Goal: Transaction & Acquisition: Book appointment/travel/reservation

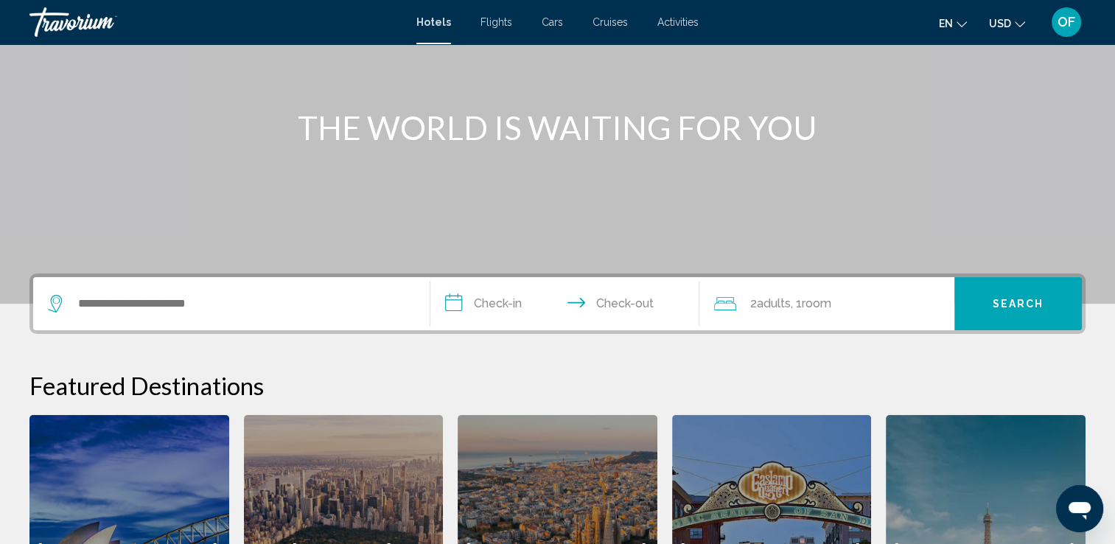
scroll to position [139, 0]
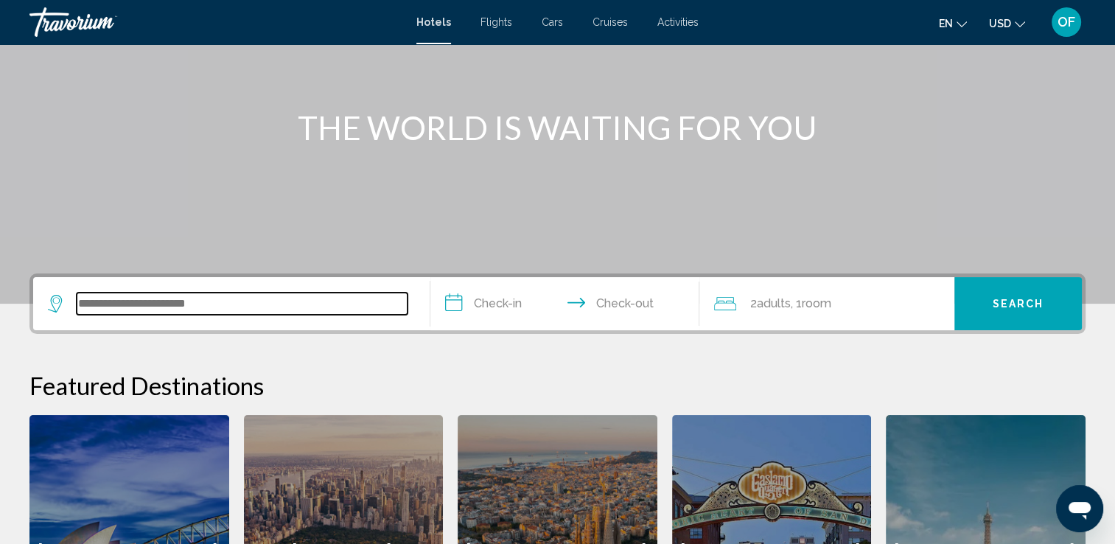
click at [175, 305] on input "Search widget" at bounding box center [242, 303] width 331 height 22
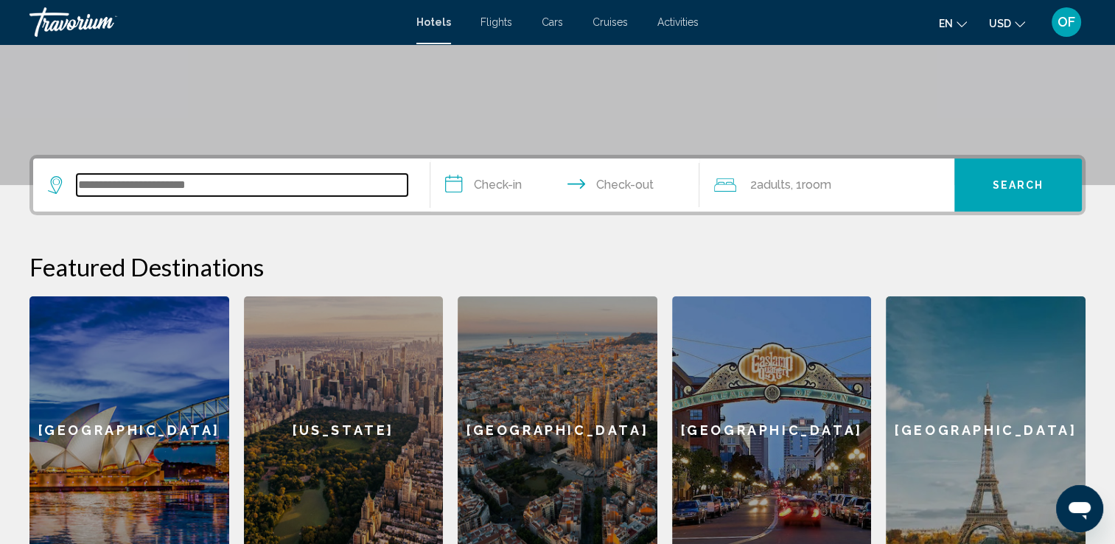
scroll to position [256, 0]
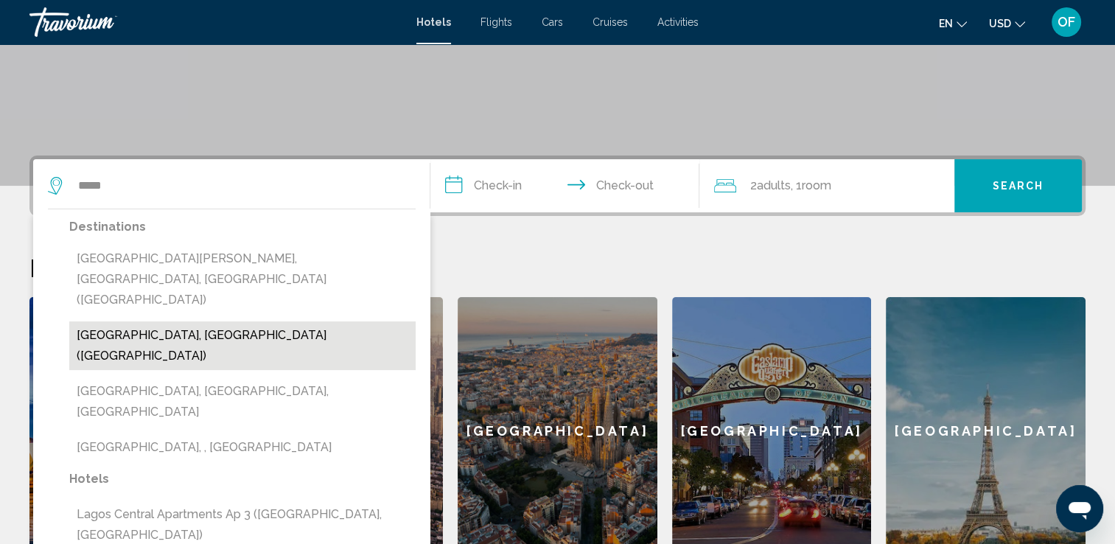
click at [141, 321] on button "[GEOGRAPHIC_DATA], [GEOGRAPHIC_DATA] ([GEOGRAPHIC_DATA])" at bounding box center [242, 345] width 346 height 49
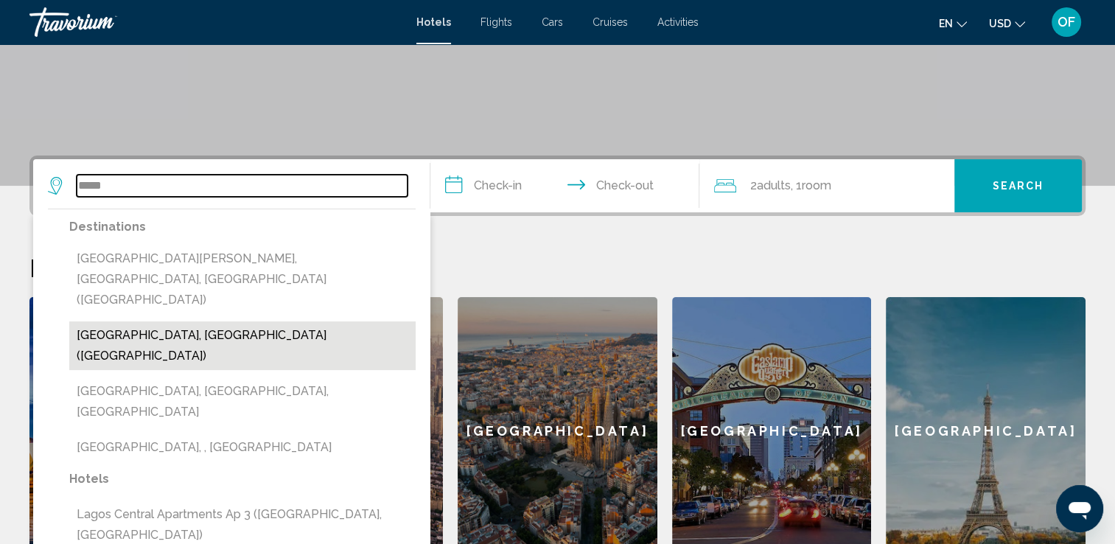
type input "**********"
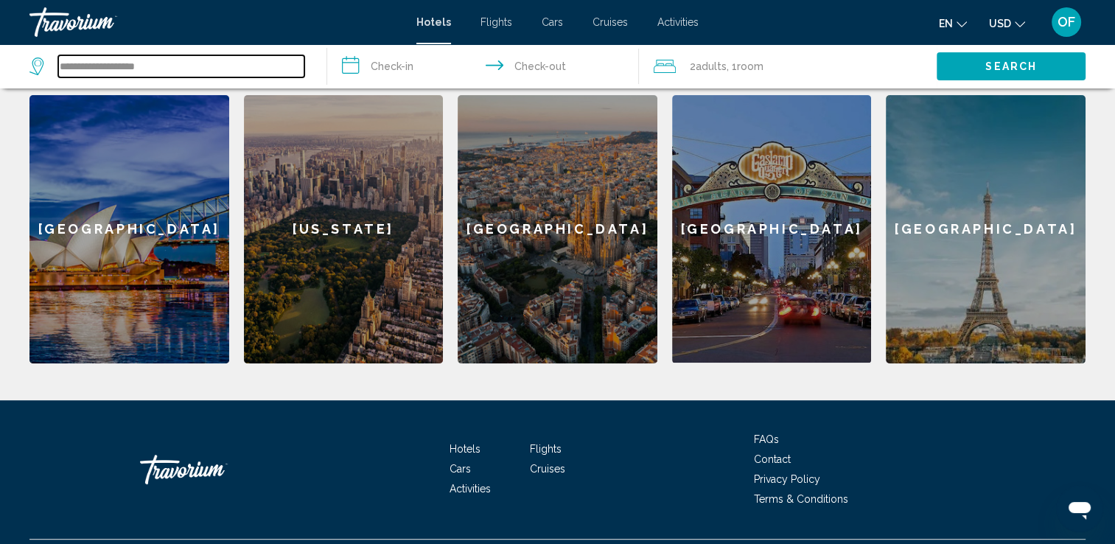
scroll to position [455, 0]
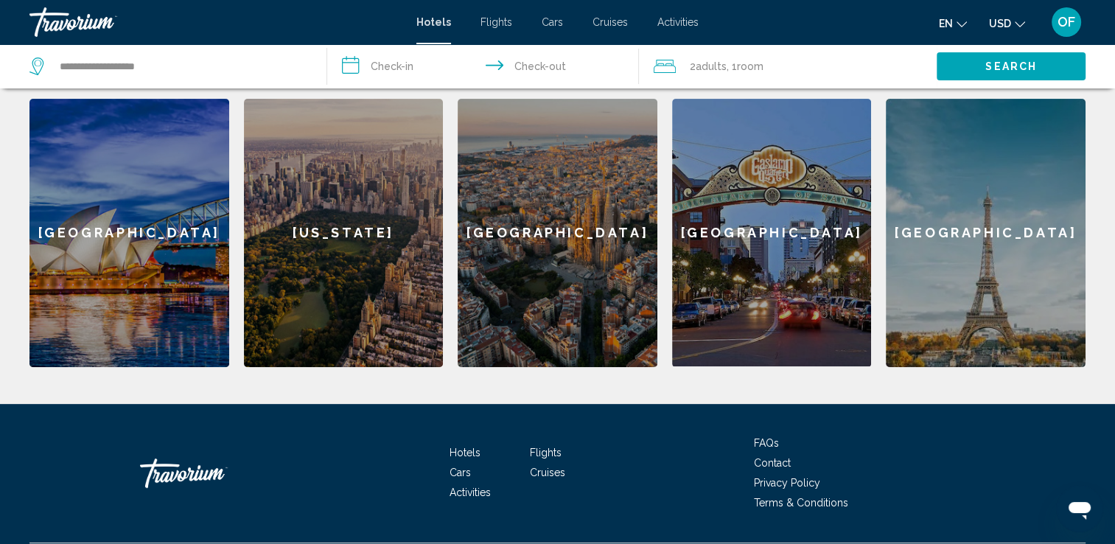
click at [548, 451] on span "Flights" at bounding box center [546, 452] width 32 height 12
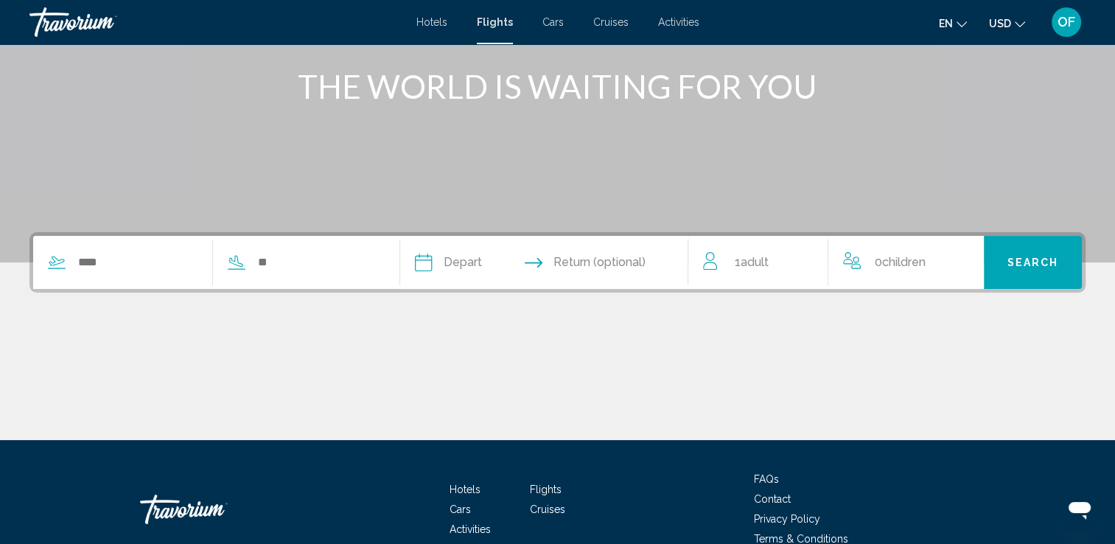
scroll to position [181, 0]
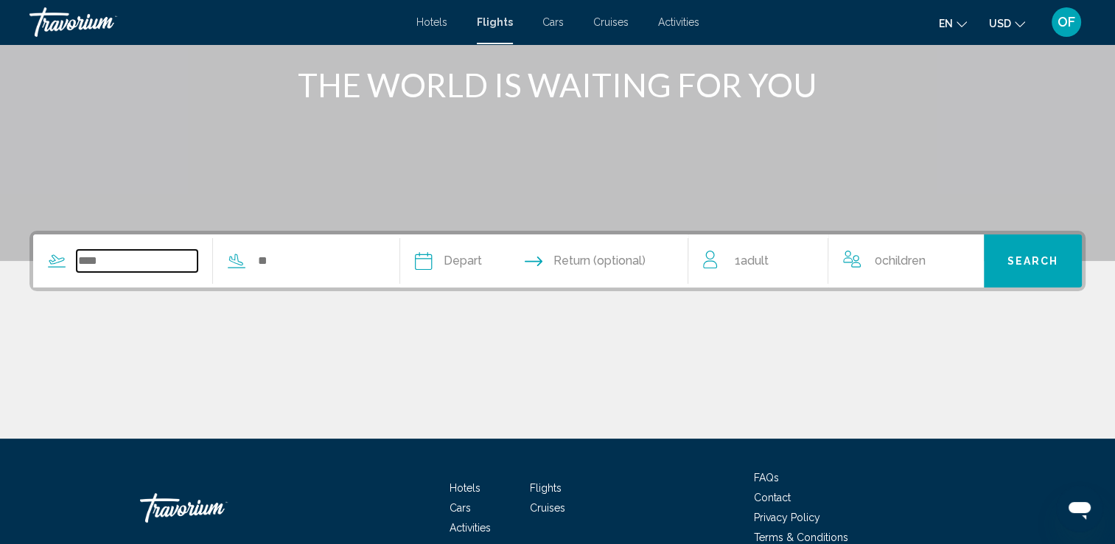
click at [136, 266] on input "Search widget" at bounding box center [137, 261] width 121 height 22
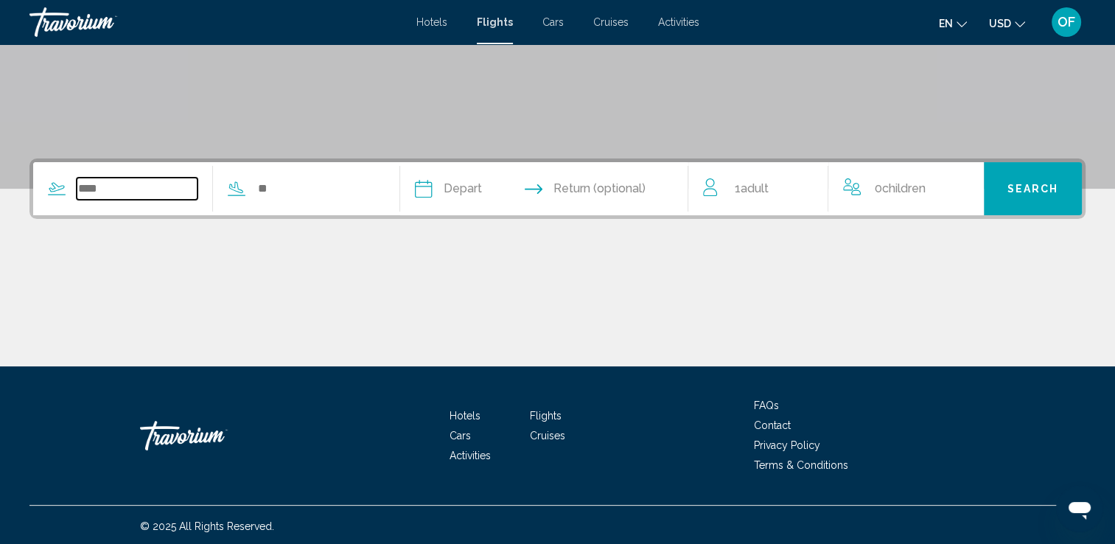
scroll to position [256, 0]
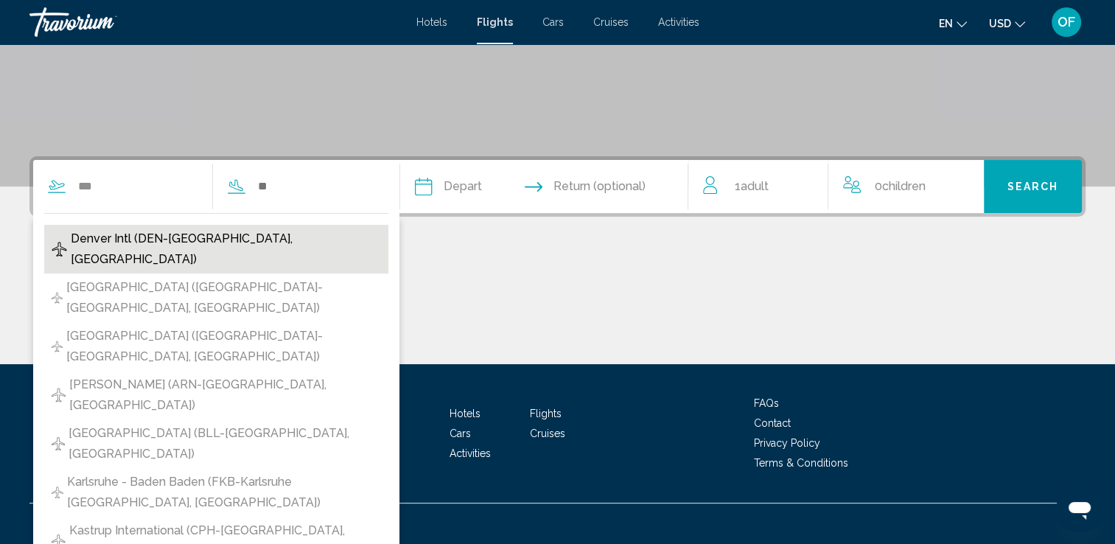
click at [133, 235] on span "Denver Intl (DEN-[GEOGRAPHIC_DATA], [GEOGRAPHIC_DATA])" at bounding box center [226, 248] width 310 height 41
type input "**********"
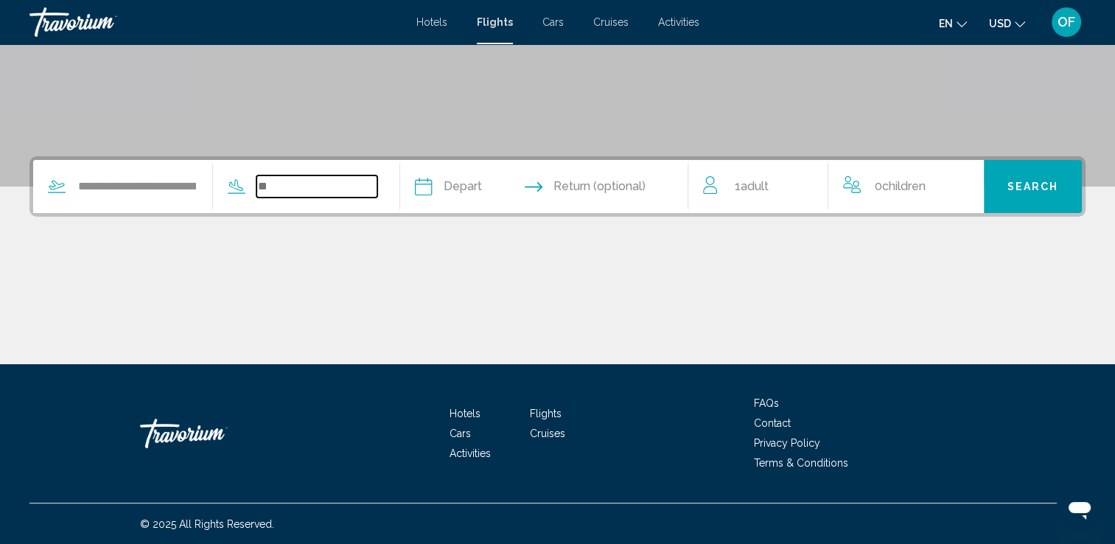
click at [317, 184] on input "Search widget" at bounding box center [316, 186] width 121 height 22
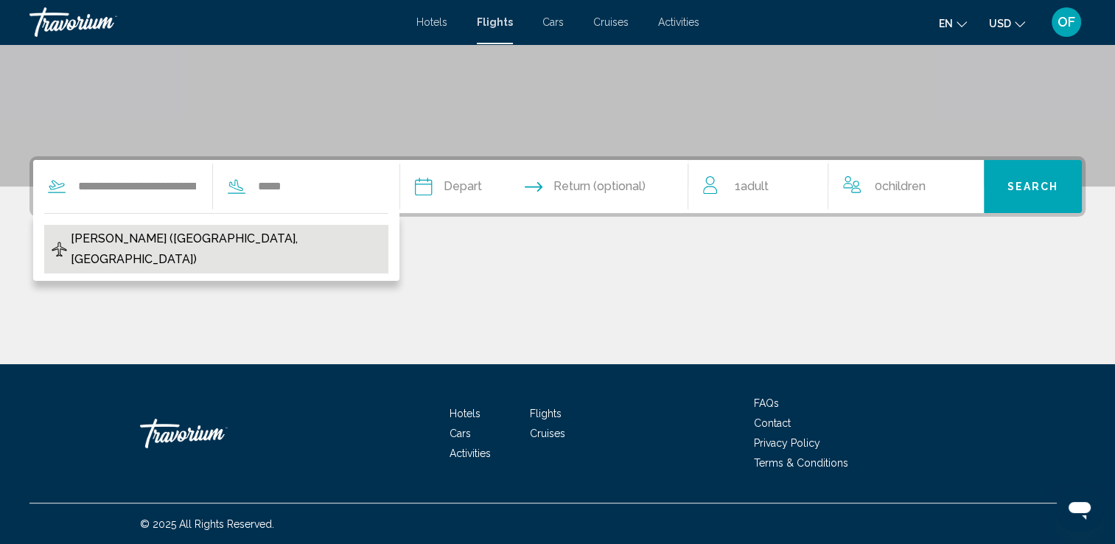
click at [200, 231] on span "[PERSON_NAME] ([GEOGRAPHIC_DATA], [GEOGRAPHIC_DATA])" at bounding box center [226, 248] width 310 height 41
type input "**********"
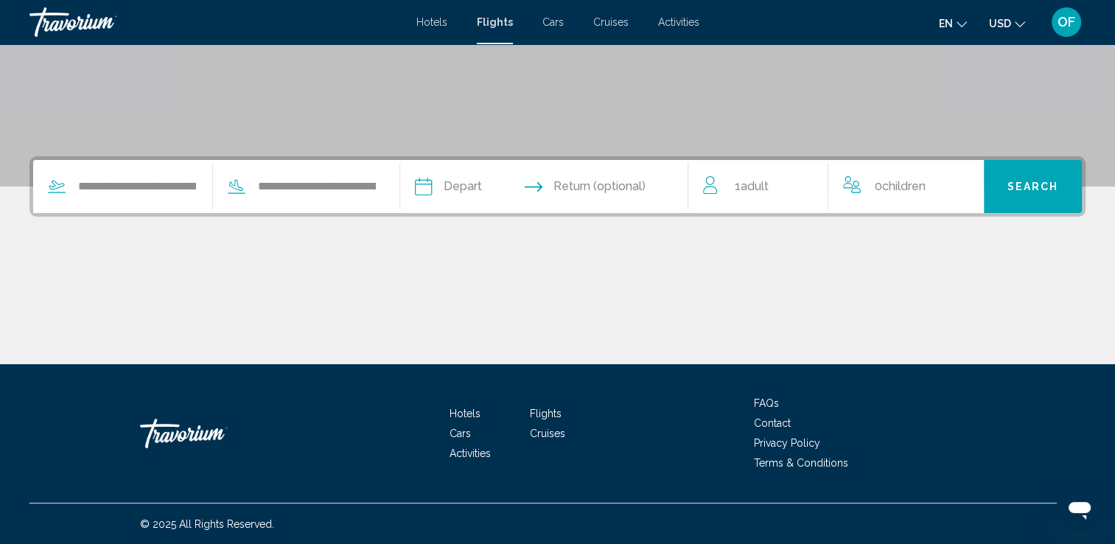
click at [480, 184] on input "Depart date" at bounding box center [482, 188] width 143 height 57
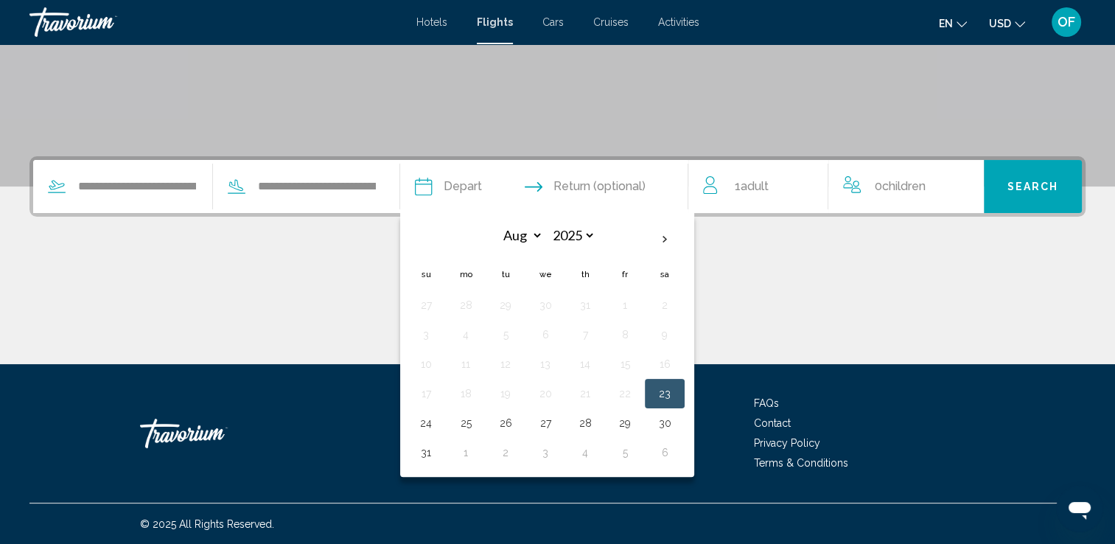
click at [354, 298] on div "Main content" at bounding box center [557, 308] width 1056 height 111
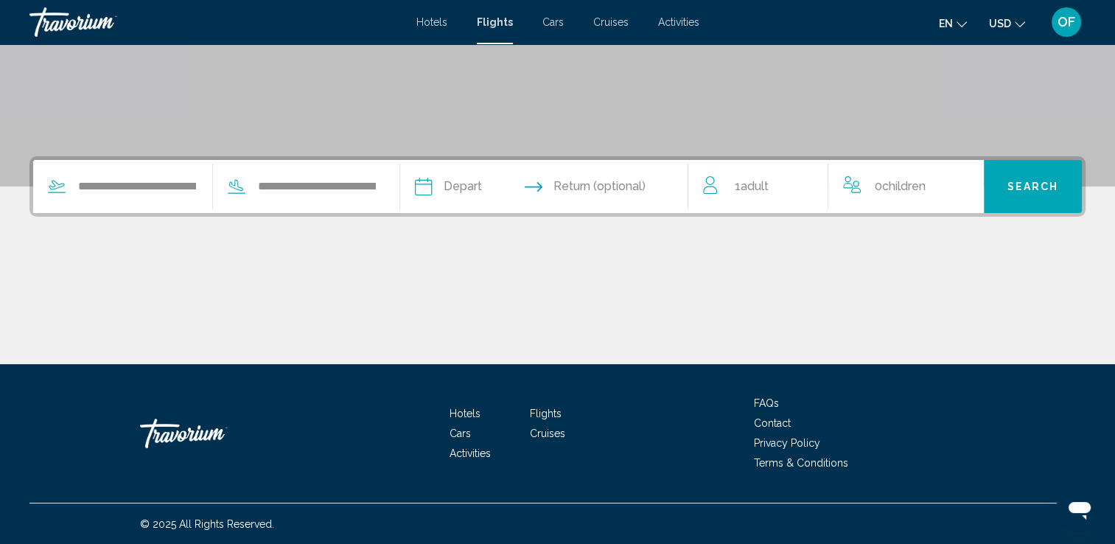
click at [603, 181] on span "Return (optional)" at bounding box center [599, 186] width 92 height 21
click at [592, 186] on span "Return (optional)" at bounding box center [599, 186] width 92 height 21
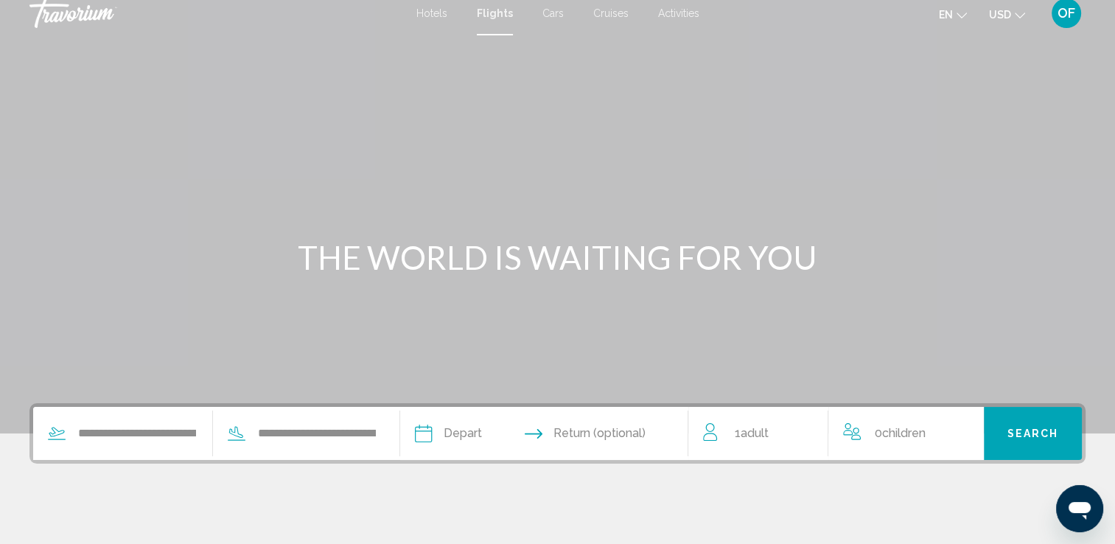
scroll to position [0, 0]
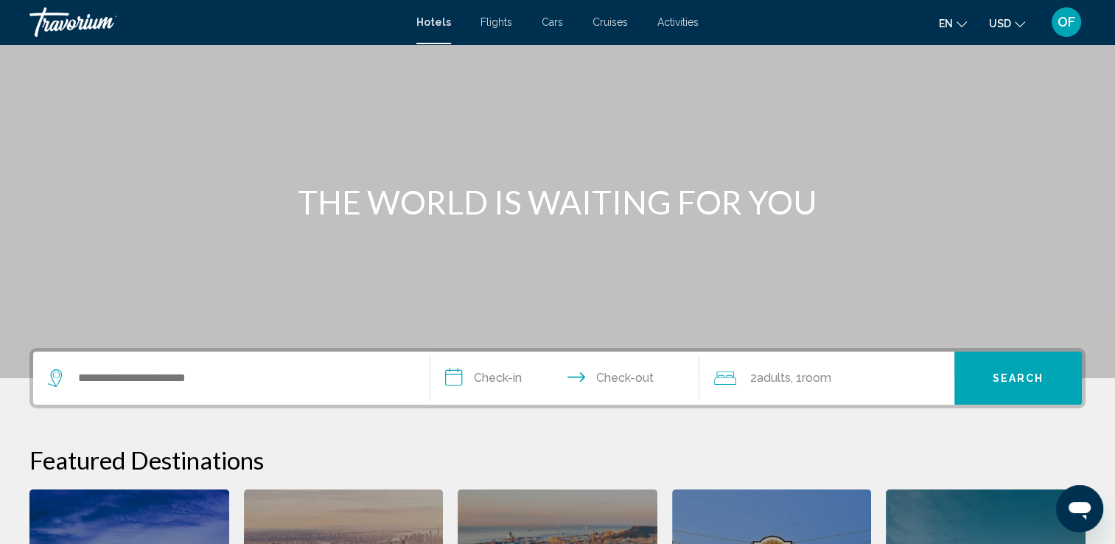
scroll to position [65, 0]
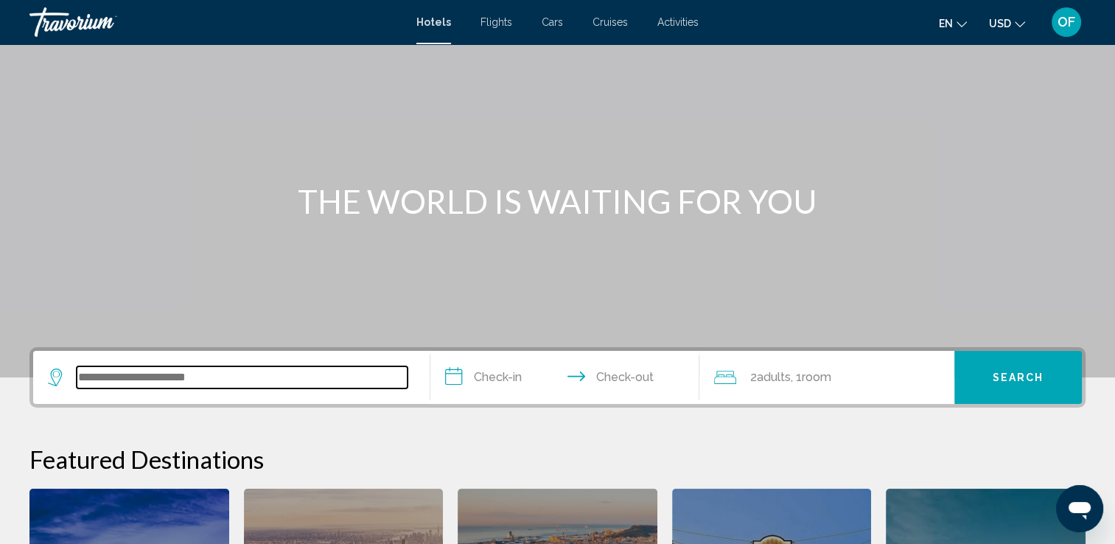
click at [245, 374] on input "Search widget" at bounding box center [242, 377] width 331 height 22
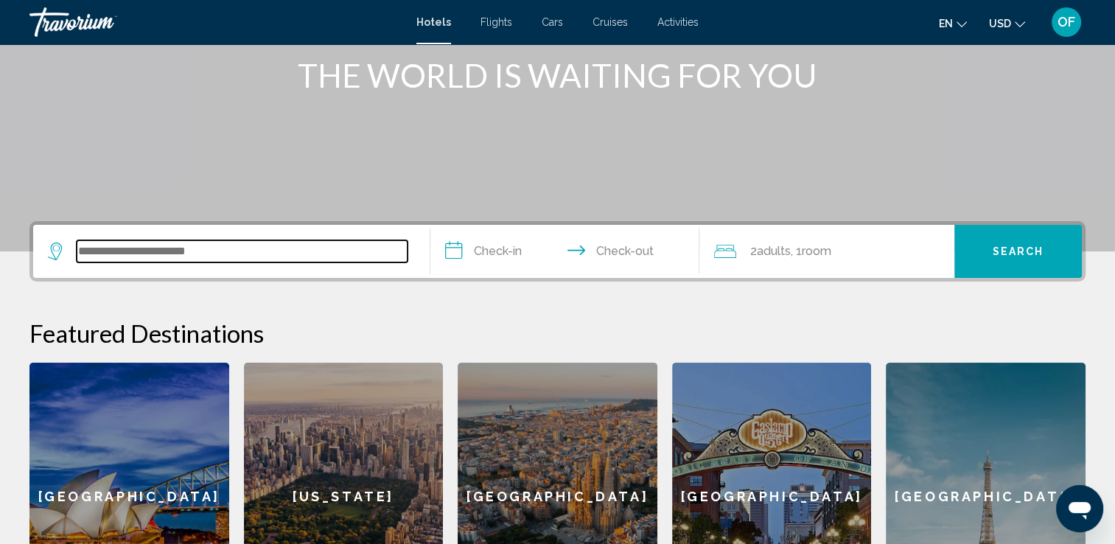
scroll to position [183, 0]
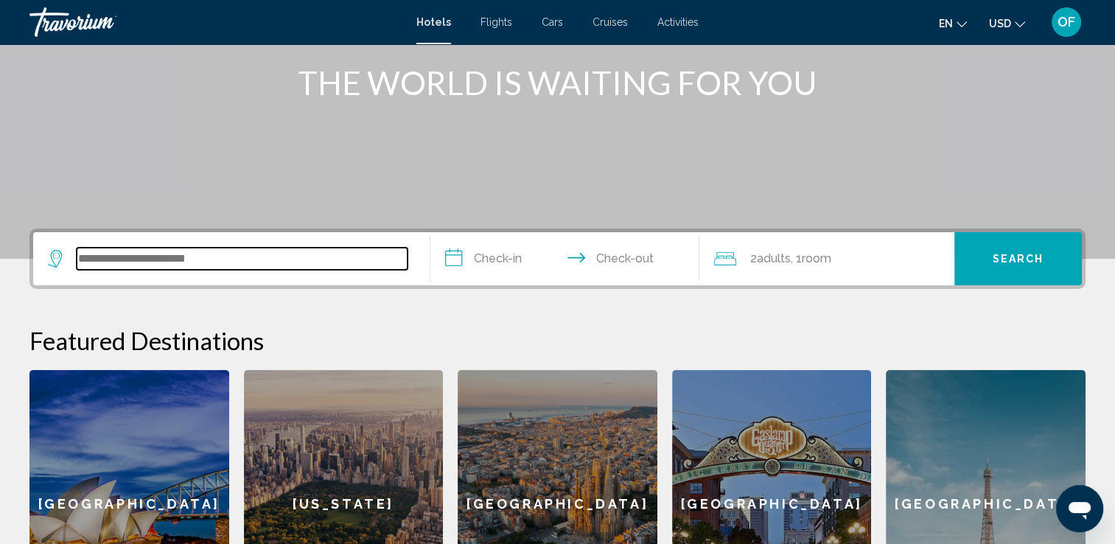
click at [162, 259] on input "Search widget" at bounding box center [242, 259] width 331 height 22
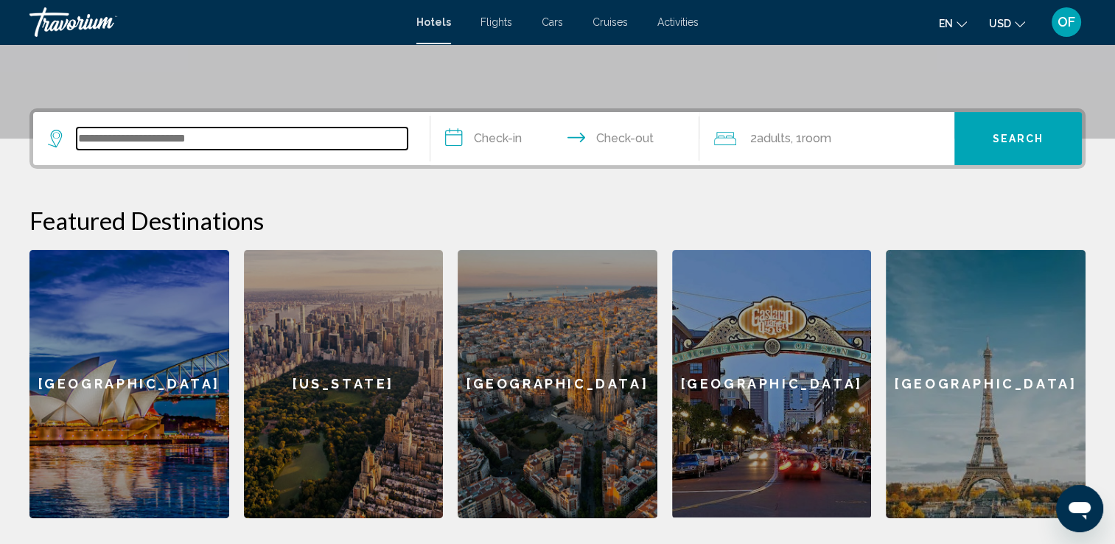
scroll to position [363, 0]
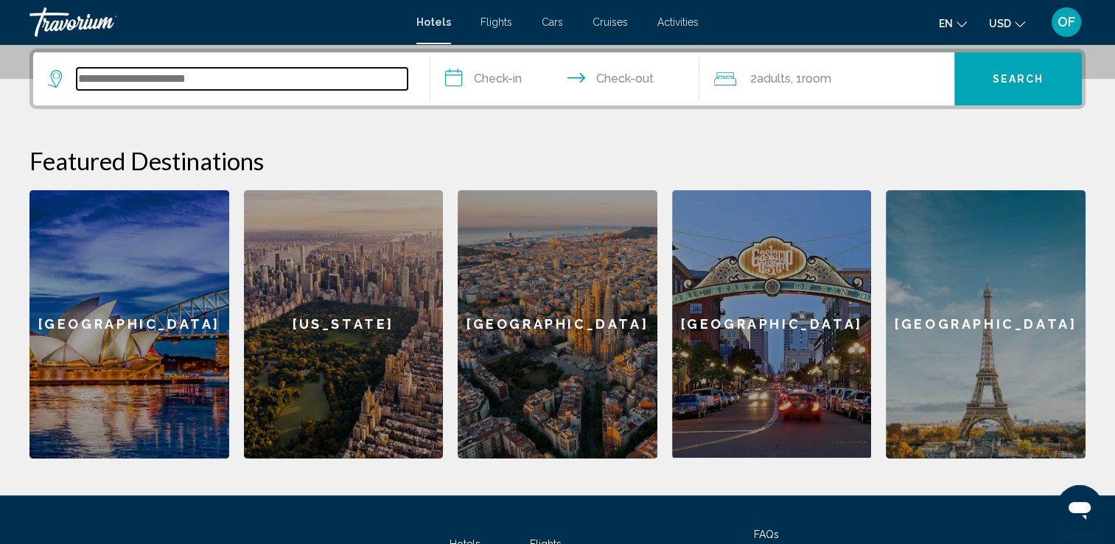
click at [156, 78] on input "Search widget" at bounding box center [242, 79] width 331 height 22
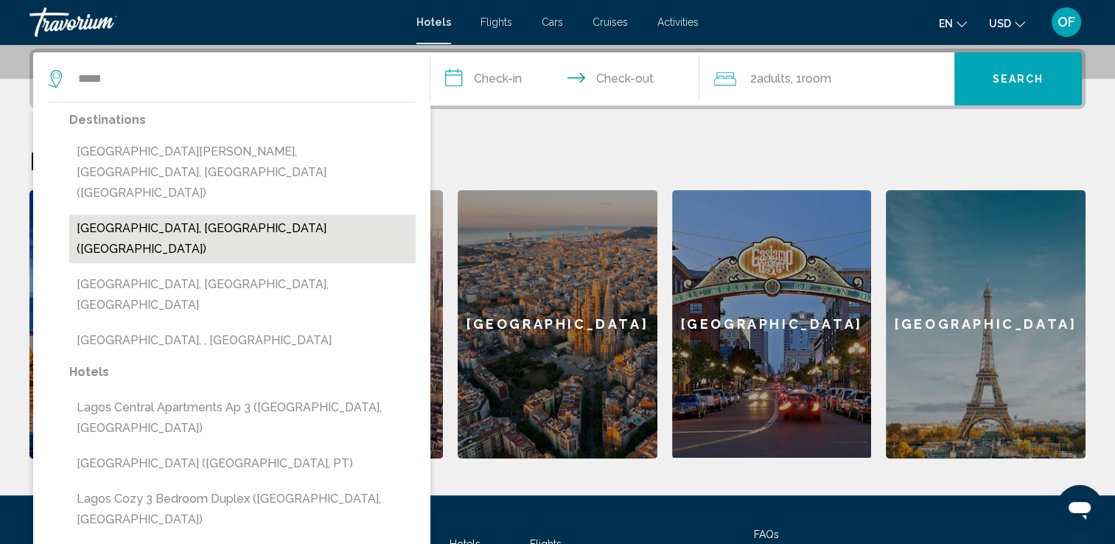
click at [192, 214] on button "[GEOGRAPHIC_DATA], [GEOGRAPHIC_DATA] ([GEOGRAPHIC_DATA])" at bounding box center [242, 238] width 346 height 49
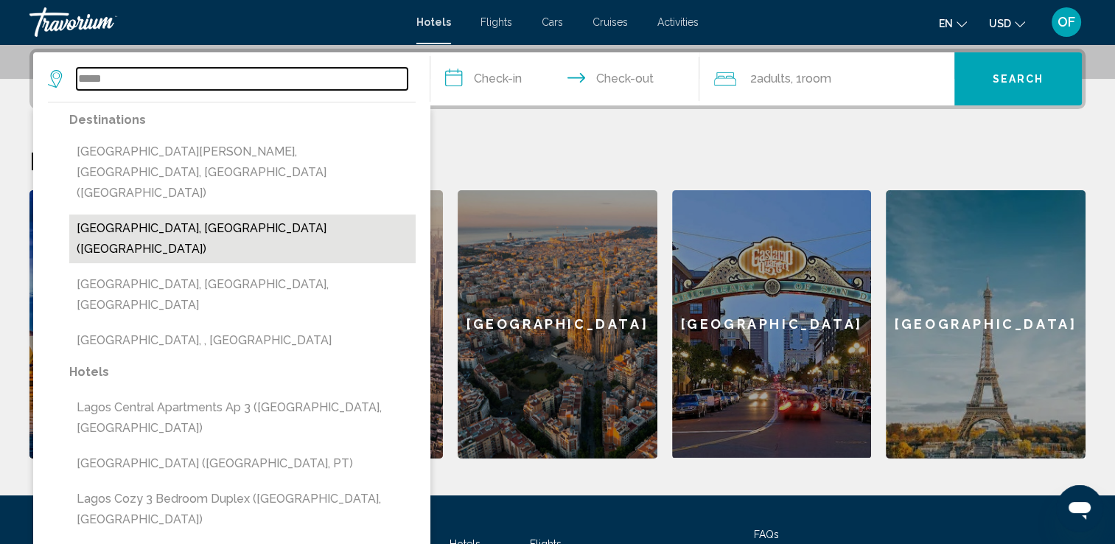
type input "**********"
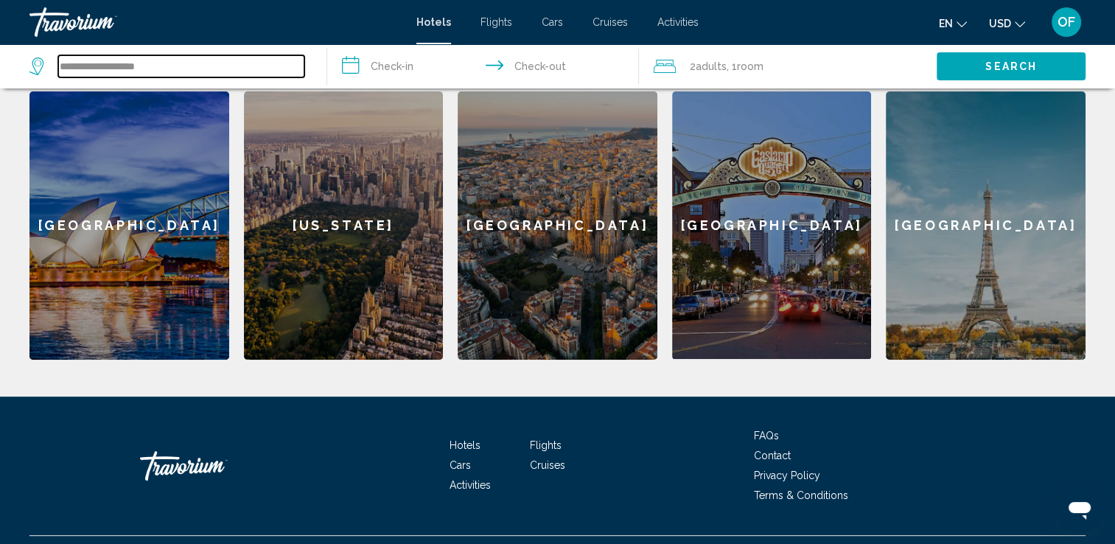
scroll to position [494, 0]
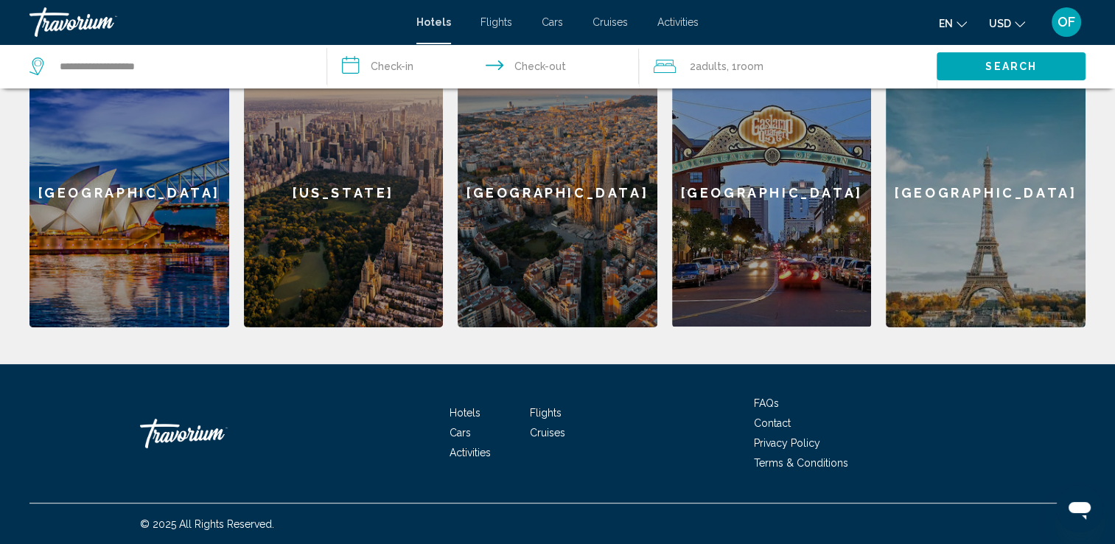
click at [546, 414] on span "Flights" at bounding box center [546, 413] width 32 height 12
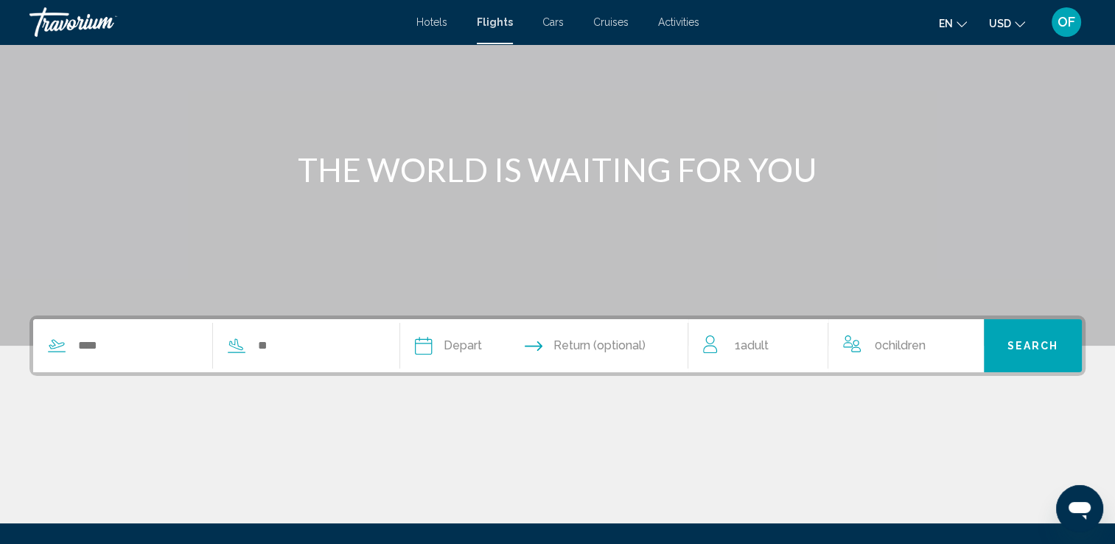
scroll to position [97, 0]
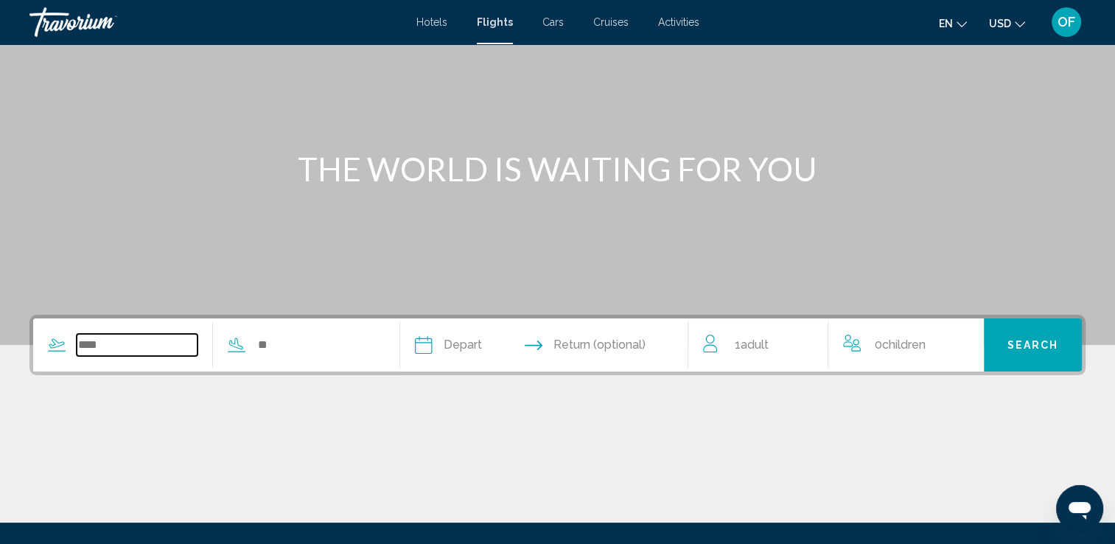
click at [139, 343] on input "Search widget" at bounding box center [137, 345] width 121 height 22
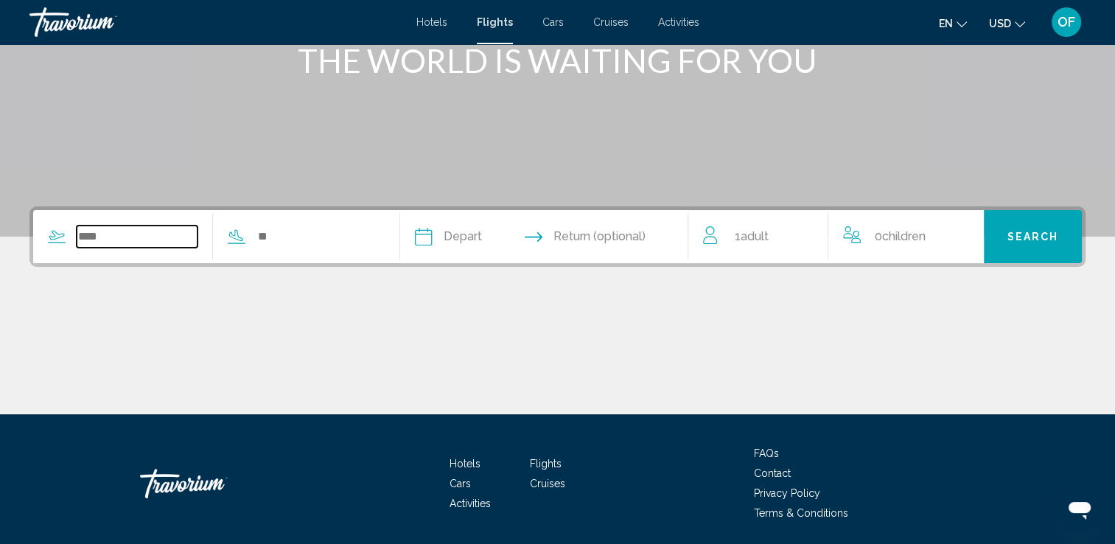
scroll to position [256, 0]
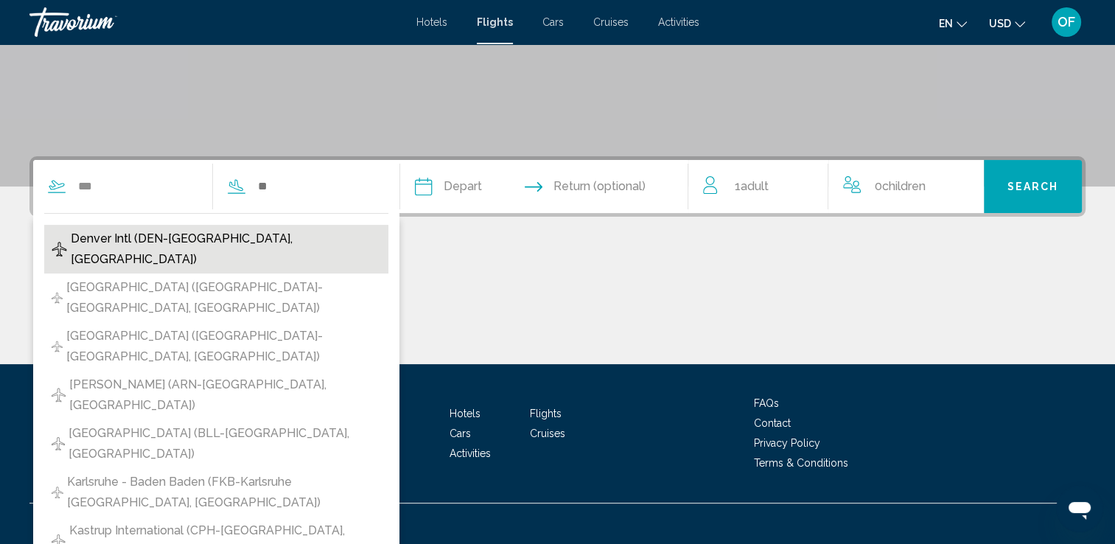
click at [133, 243] on span "Denver Intl (DEN-[GEOGRAPHIC_DATA], [GEOGRAPHIC_DATA])" at bounding box center [226, 248] width 310 height 41
type input "**********"
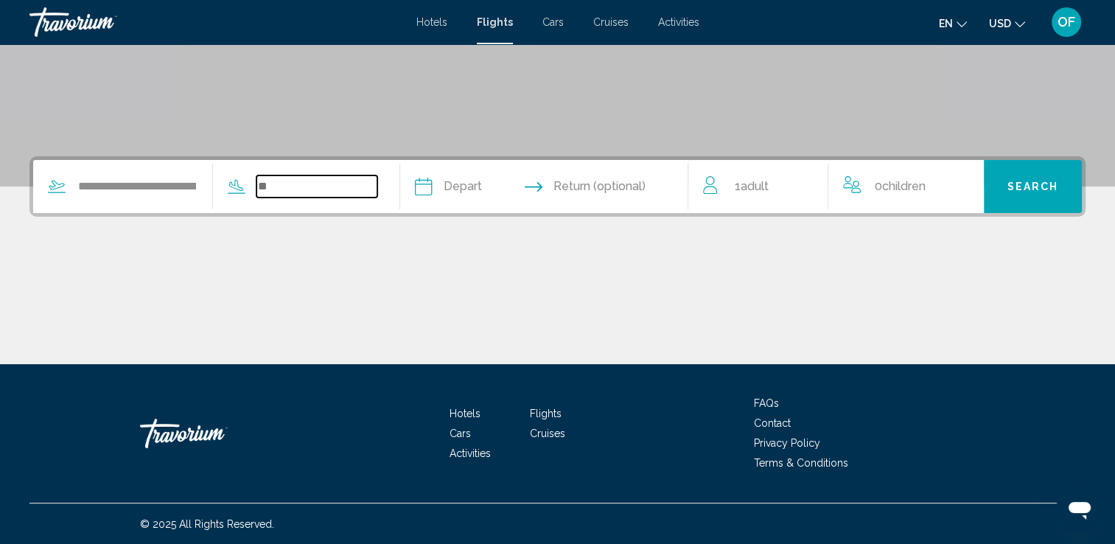
click at [316, 187] on input "Search widget" at bounding box center [316, 186] width 121 height 22
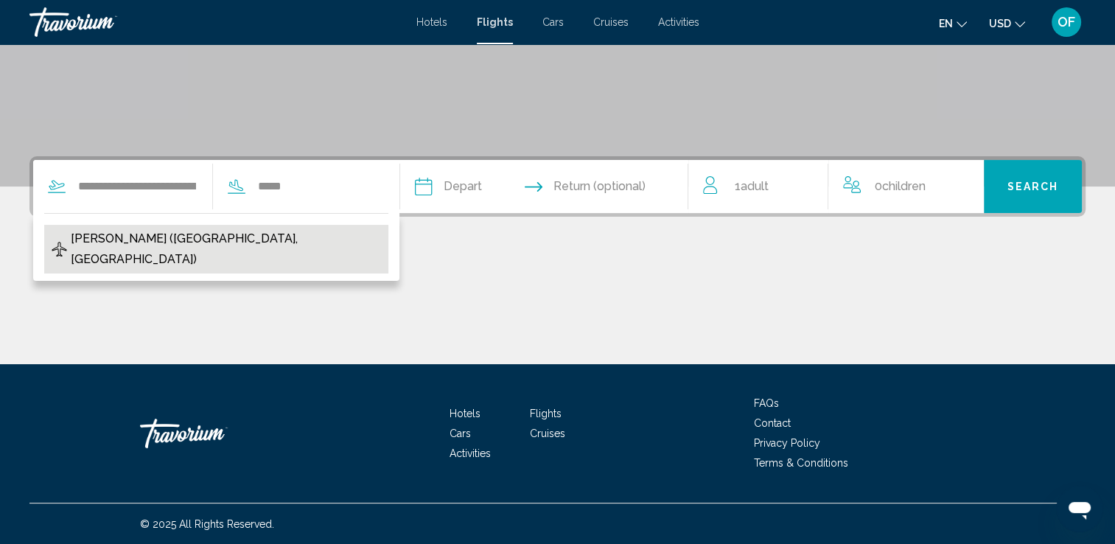
click at [183, 239] on span "[PERSON_NAME] ([GEOGRAPHIC_DATA], [GEOGRAPHIC_DATA])" at bounding box center [226, 248] width 310 height 41
type input "**********"
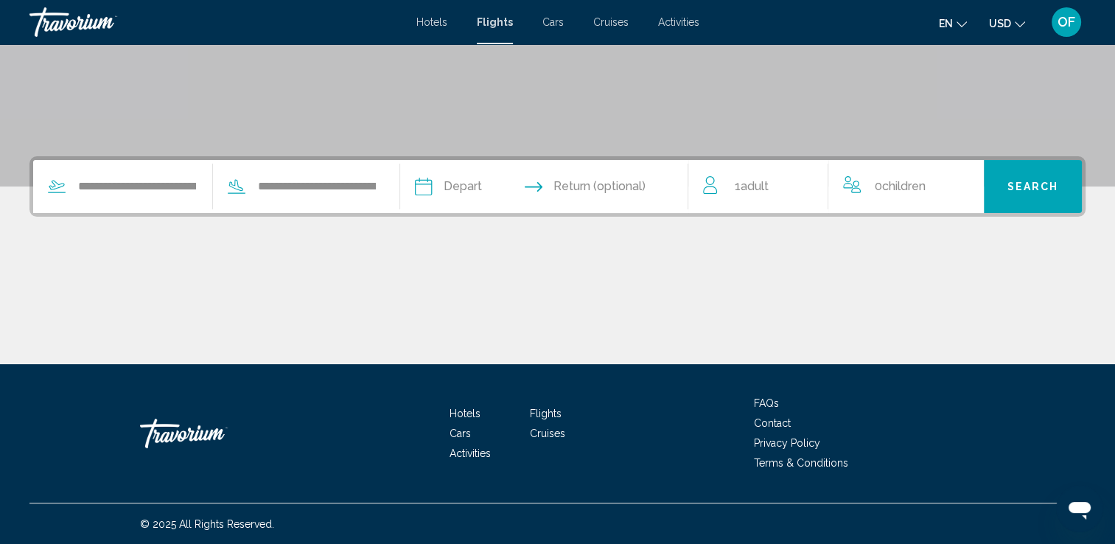
click at [489, 185] on input "Depart date" at bounding box center [482, 188] width 143 height 57
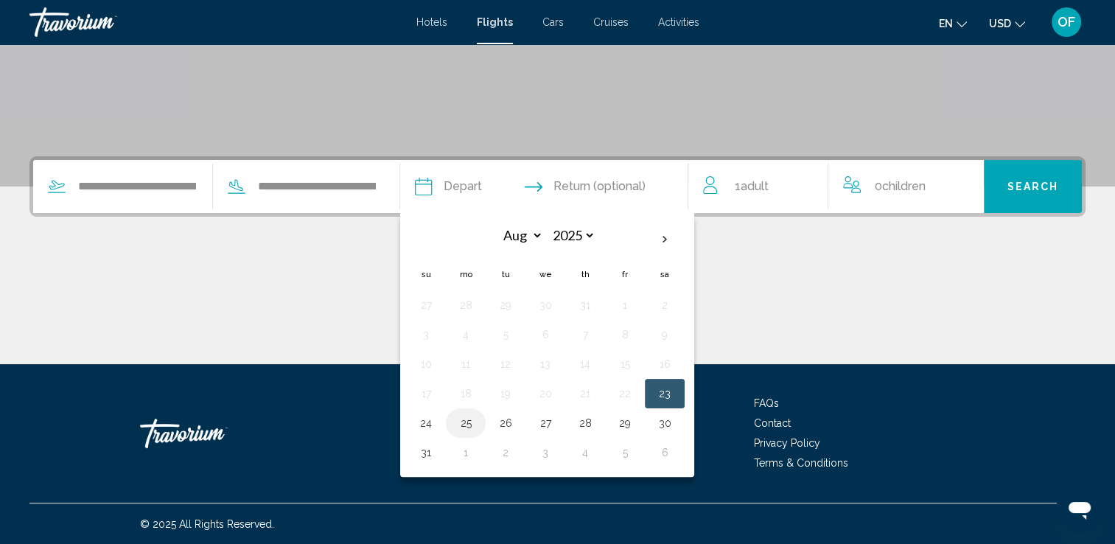
click at [477, 426] on button "25" at bounding box center [466, 423] width 24 height 21
type input "**********"
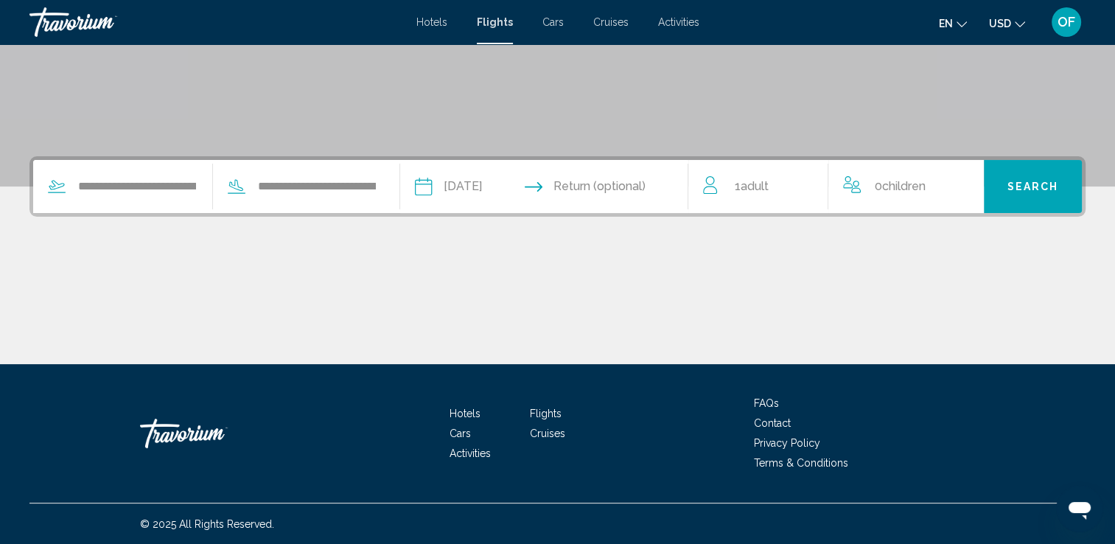
click at [612, 190] on input "Return date" at bounding box center [623, 188] width 143 height 57
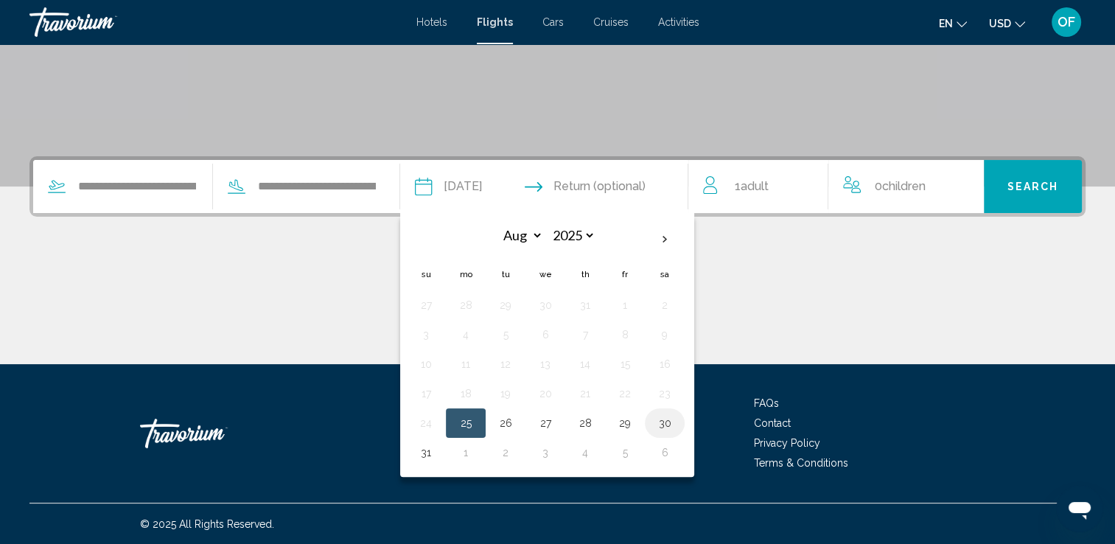
click at [676, 422] on button "30" at bounding box center [665, 423] width 24 height 21
type input "**********"
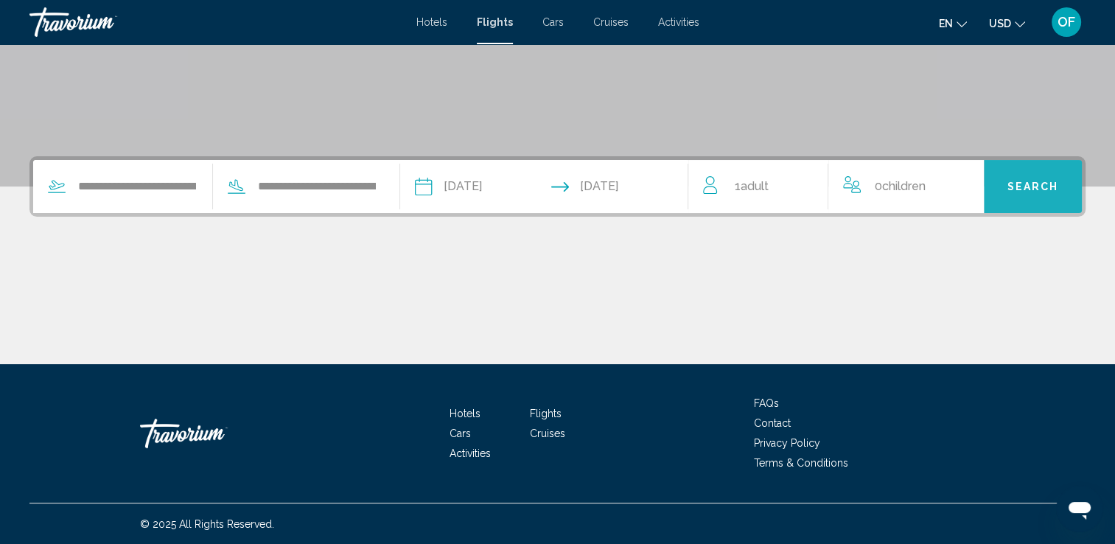
click at [1023, 190] on span "Search" at bounding box center [1032, 187] width 52 height 12
